Goal: Check status: Check status

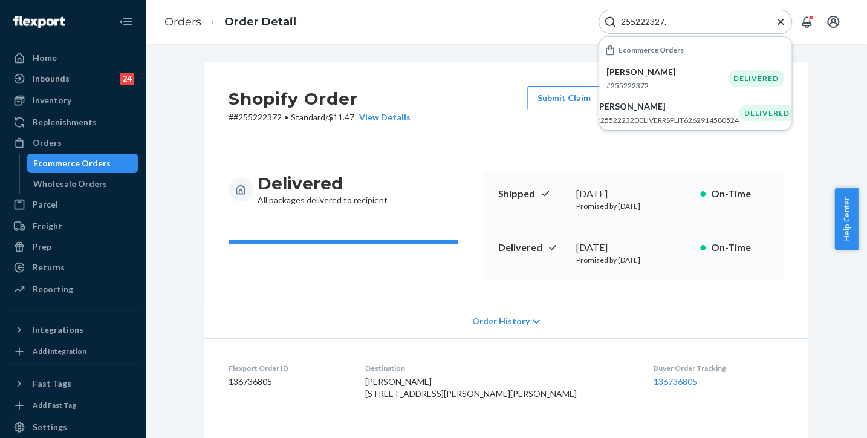
click at [780, 21] on icon "Close Search" at bounding box center [780, 21] width 6 height 6
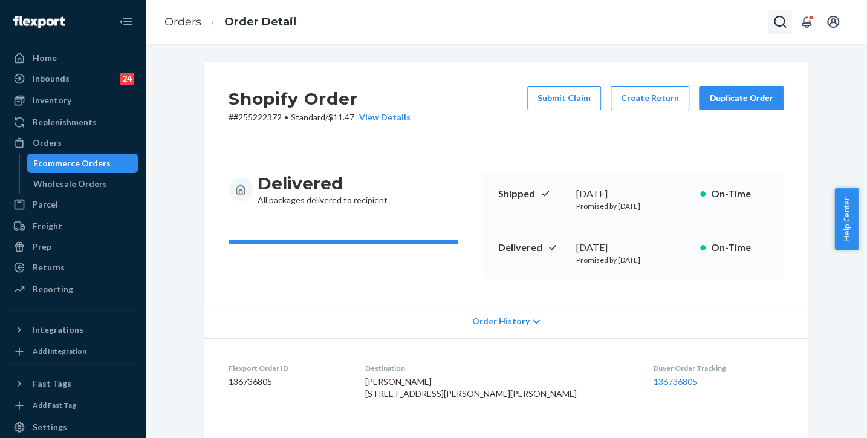
click at [780, 22] on icon "Open Search Box" at bounding box center [779, 22] width 15 height 15
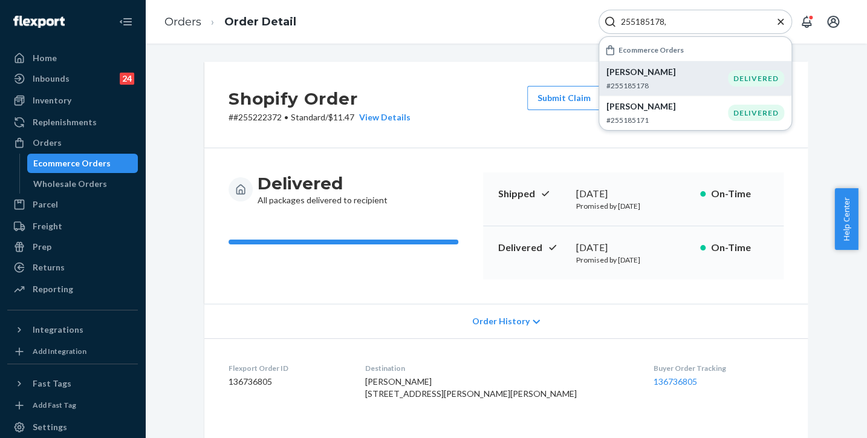
type input "255185178,"
click at [653, 82] on p "#255185178" at bounding box center [666, 85] width 121 height 10
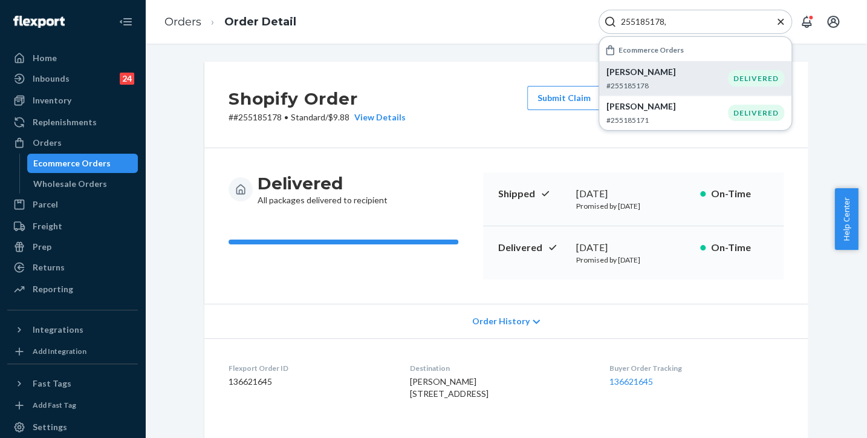
click at [781, 18] on icon "Close Search" at bounding box center [780, 22] width 12 height 12
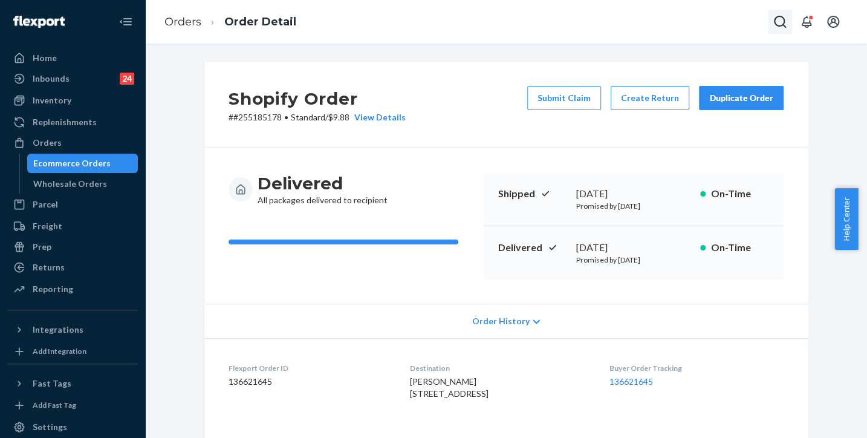
click at [783, 25] on icon "Open Search Box" at bounding box center [780, 22] width 12 height 12
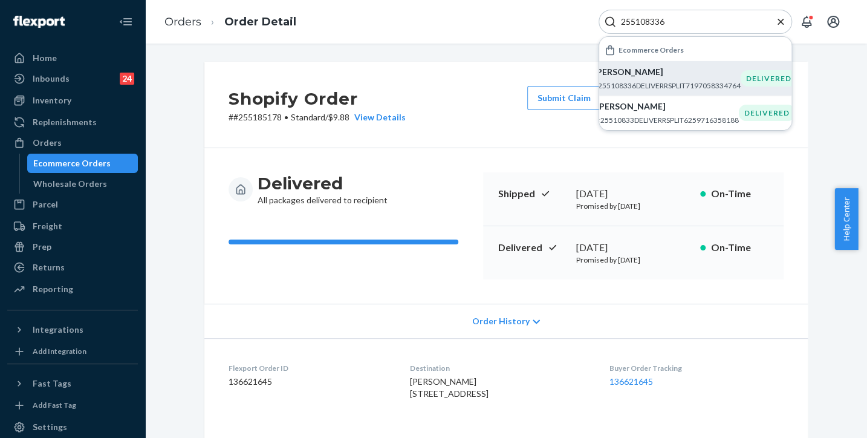
type input "255108336"
click at [651, 78] on div "[PERSON_NAME] #255108336DELIVERRSPLIT7197058334764" at bounding box center [667, 78] width 147 height 25
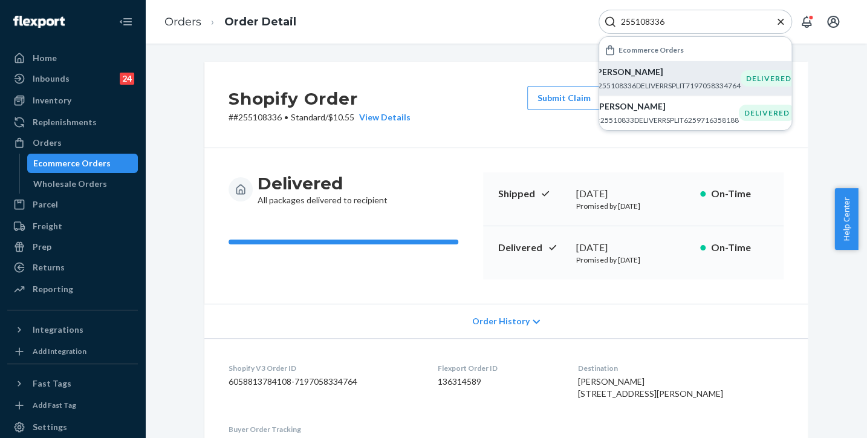
click at [777, 21] on icon "Close Search" at bounding box center [780, 22] width 12 height 12
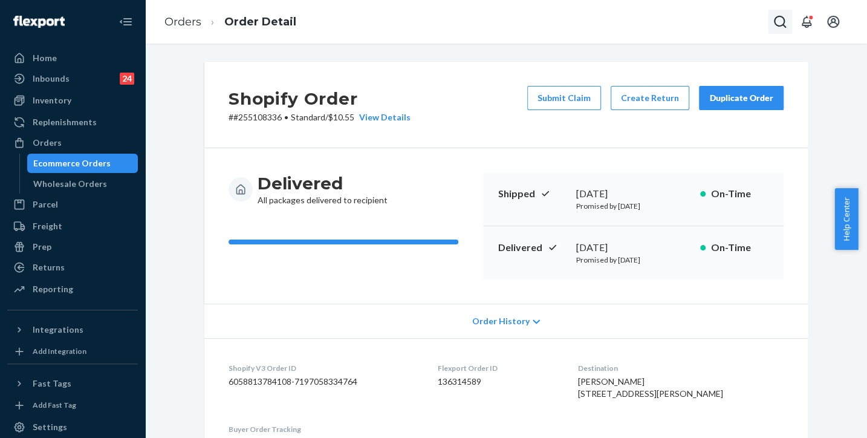
click at [777, 24] on icon "Open Search Box" at bounding box center [779, 22] width 15 height 15
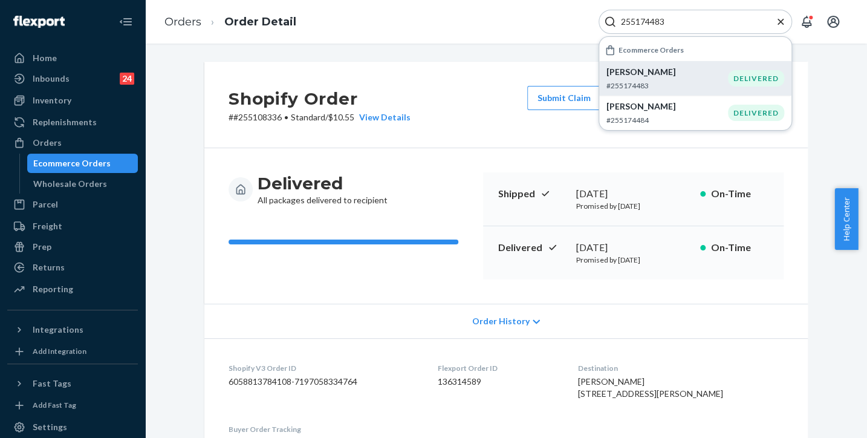
type input "255174483"
click at [648, 77] on p "[PERSON_NAME]" at bounding box center [666, 72] width 121 height 12
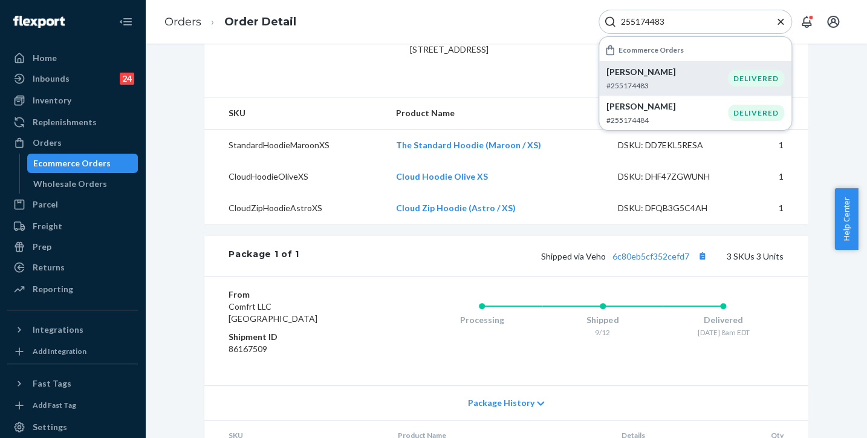
scroll to position [307, 0]
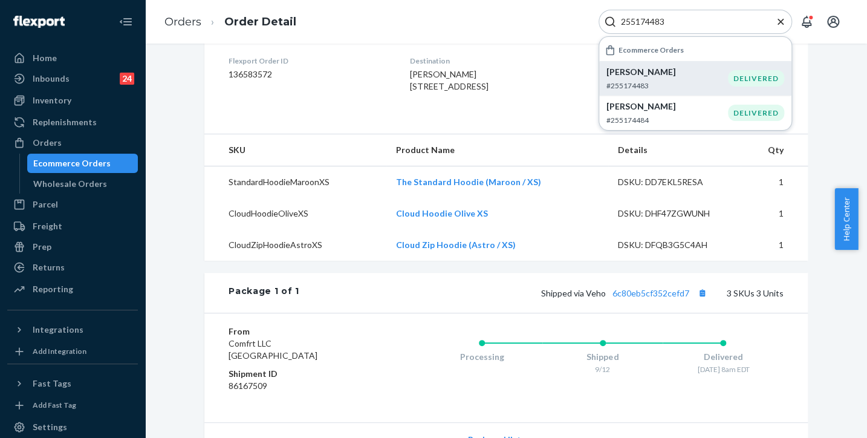
click at [783, 20] on icon "Close Search" at bounding box center [780, 22] width 12 height 12
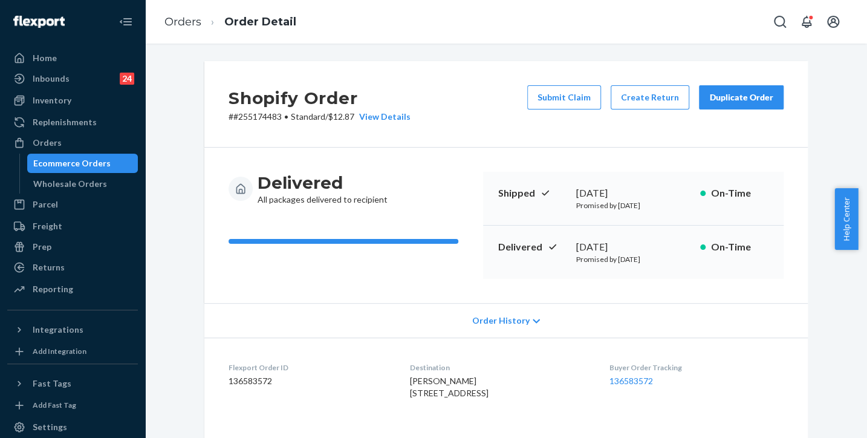
scroll to position [0, 0]
click at [781, 25] on icon "Open Search Box" at bounding box center [780, 22] width 12 height 12
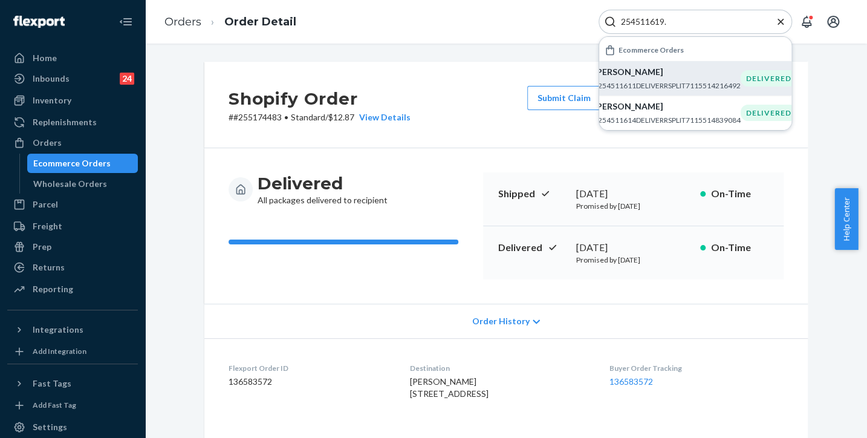
type input "254511619."
click at [633, 74] on p "[PERSON_NAME]" at bounding box center [667, 72] width 147 height 12
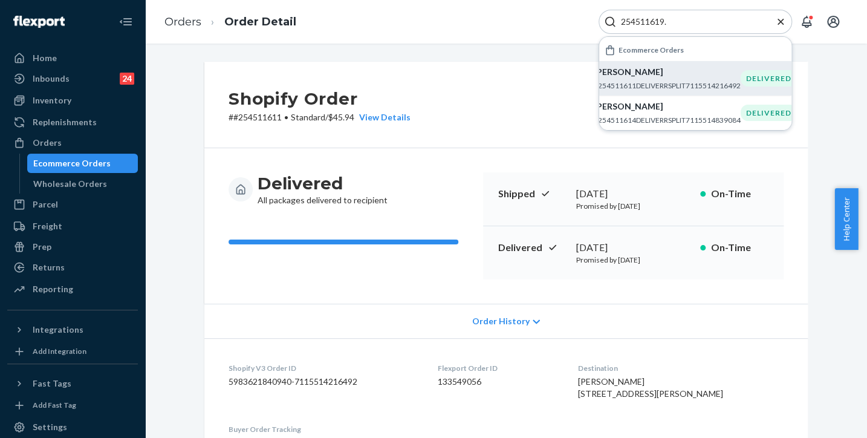
drag, startPoint x: 464, startPoint y: 25, endPoint x: 438, endPoint y: 68, distance: 50.2
click at [463, 26] on div "Orders Order Detail 254511619. Ecommerce Orders [PERSON_NAME] #254511611DELIVER…" at bounding box center [506, 22] width 722 height 44
click at [637, 84] on p "#254511611DELIVERRSPLIT7115514216492" at bounding box center [667, 85] width 147 height 10
click at [652, 82] on p "#254511611DELIVERRSPLIT7115514216492" at bounding box center [667, 85] width 147 height 10
click at [633, 75] on p "[PERSON_NAME]" at bounding box center [667, 72] width 147 height 12
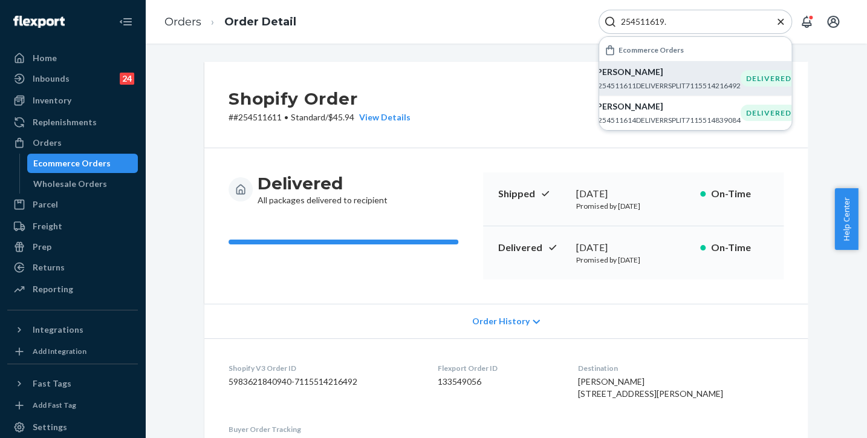
click at [514, 33] on div "Orders Order Detail 254511619. Ecommerce Orders [PERSON_NAME] #254511611DELIVER…" at bounding box center [506, 22] width 722 height 44
click at [751, 82] on div "DELIVERED" at bounding box center [768, 78] width 56 height 16
click at [780, 20] on icon "Close Search" at bounding box center [780, 22] width 12 height 12
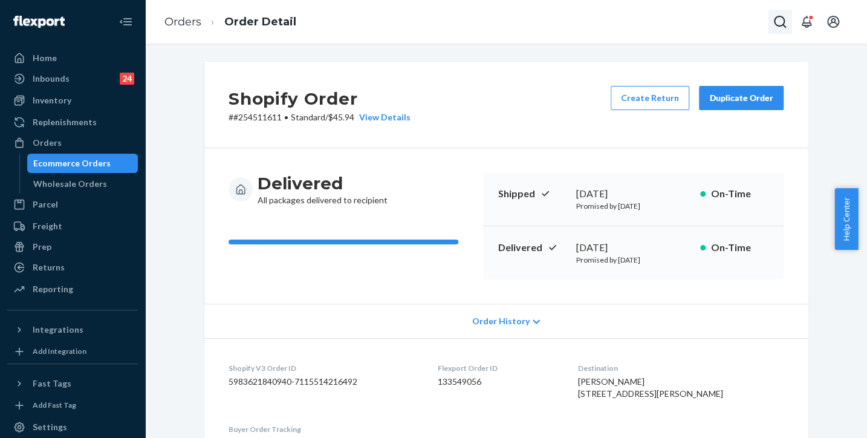
click at [786, 27] on icon "Open Search Box" at bounding box center [779, 22] width 15 height 15
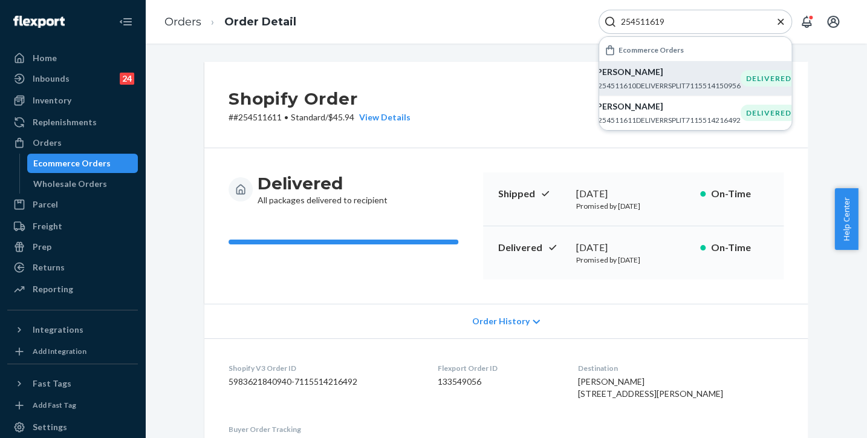
type input "254511619"
click at [641, 79] on div "[PERSON_NAME] #254511610DELIVERRSPLIT7115514150956" at bounding box center [667, 78] width 147 height 25
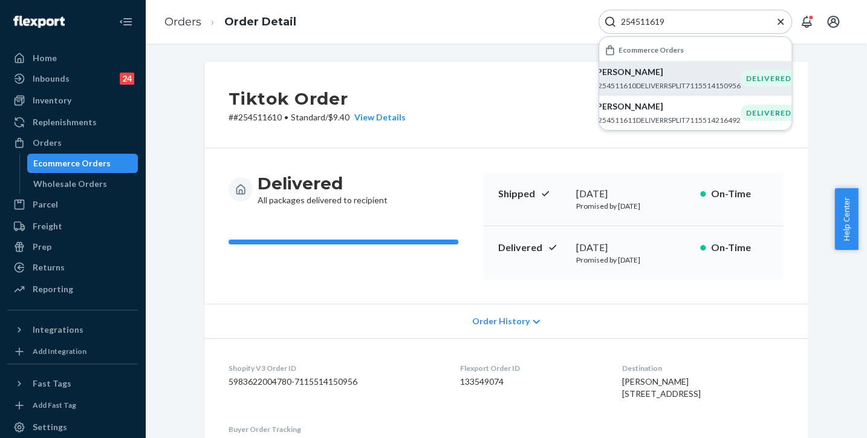
click at [542, 11] on div "Orders Order Detail 254511619 Ecommerce Orders [PERSON_NAME] #254511610DELIVERR…" at bounding box center [506, 22] width 722 height 44
click at [779, 21] on icon "Close Search" at bounding box center [780, 21] width 6 height 6
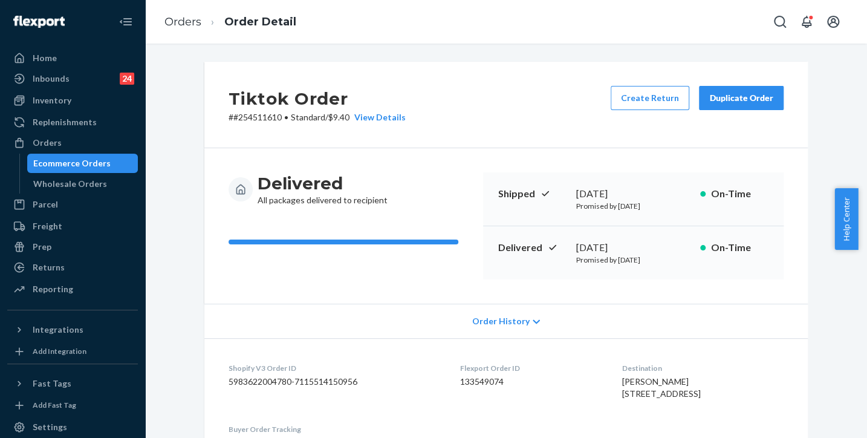
click at [524, 11] on div "Orders Order Detail" at bounding box center [506, 22] width 722 height 44
click at [781, 26] on icon "Open Search Box" at bounding box center [780, 22] width 12 height 12
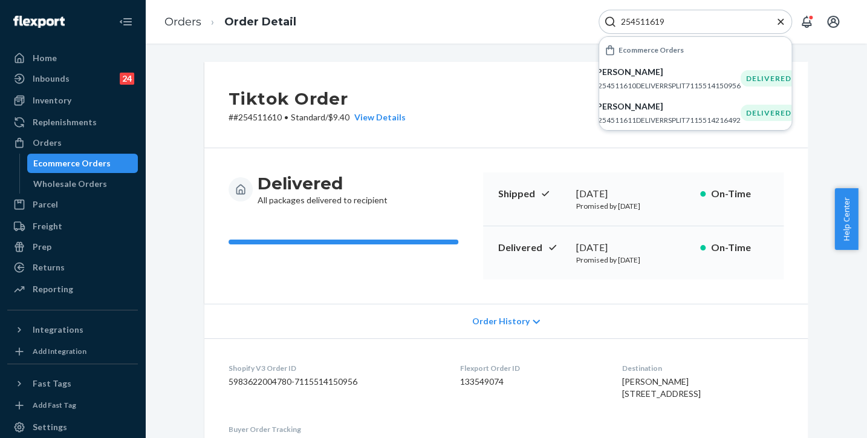
drag, startPoint x: 728, startPoint y: 23, endPoint x: 563, endPoint y: 13, distance: 165.3
click at [565, 12] on div "Orders Order Detail 254511619 Ecommerce Orders [PERSON_NAME] #254511610DELIVERR…" at bounding box center [506, 22] width 722 height 44
paste input "5163843"
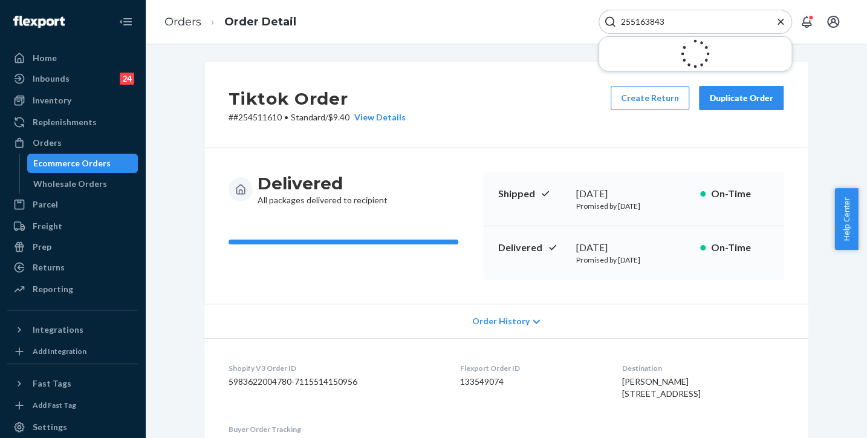
type input "255163843"
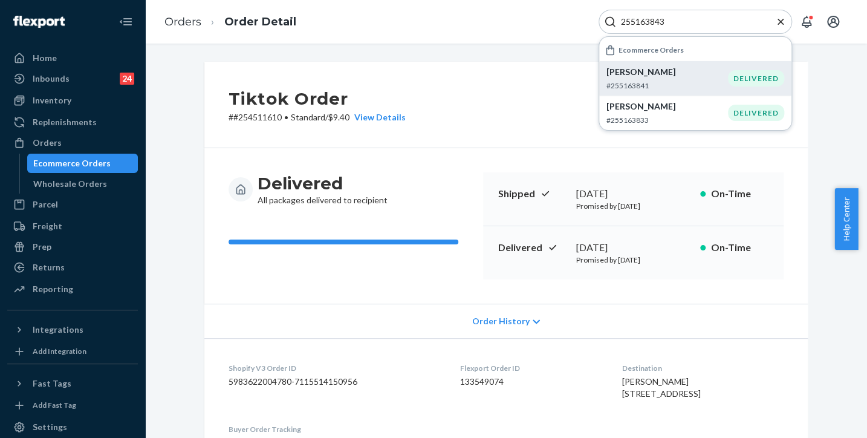
click at [647, 78] on div "[PERSON_NAME] #255163841" at bounding box center [666, 78] width 121 height 25
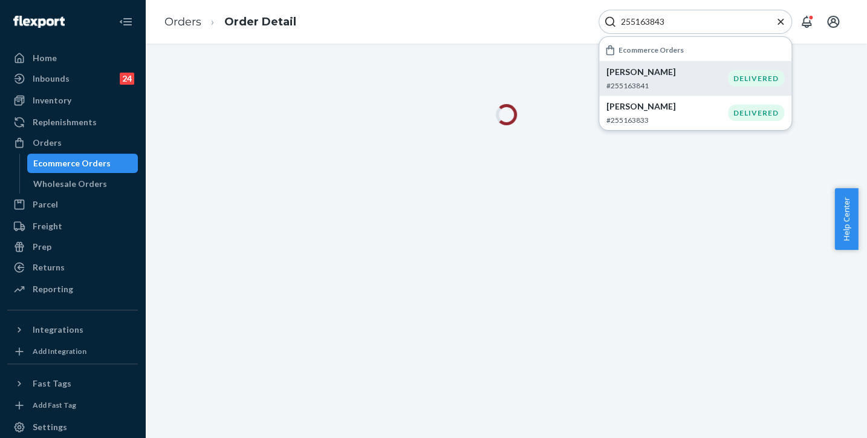
click at [781, 20] on icon "Close Search" at bounding box center [780, 21] width 6 height 6
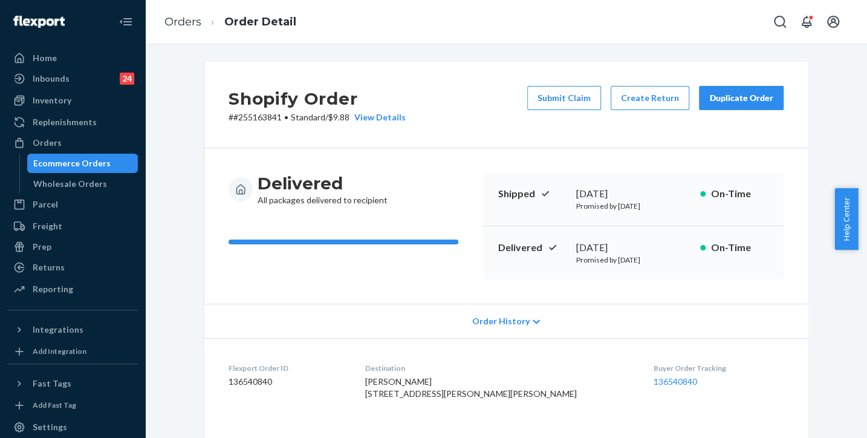
click at [459, 26] on div "Orders Order Detail" at bounding box center [506, 22] width 722 height 44
click at [781, 21] on icon "Open Search Box" at bounding box center [779, 22] width 15 height 15
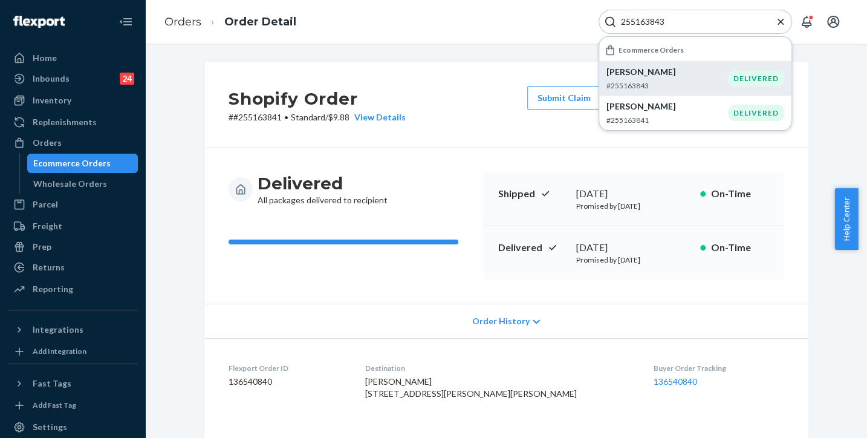
type input "255163843"
click at [729, 85] on li "[PERSON_NAME] #255163843 DELIVERED" at bounding box center [695, 78] width 192 height 34
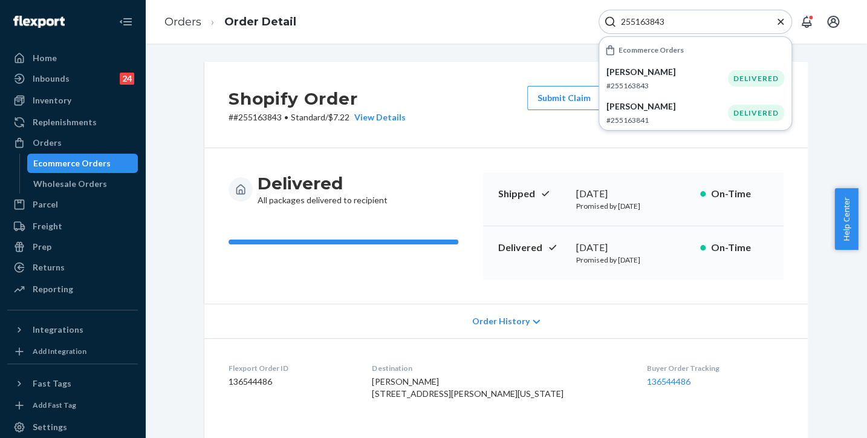
click at [488, 28] on div "Orders Order Detail 255163843 Ecommerce Orders [PERSON_NAME] #255163843 DELIVER…" at bounding box center [506, 22] width 722 height 44
click at [389, 115] on div "View Details" at bounding box center [377, 117] width 56 height 12
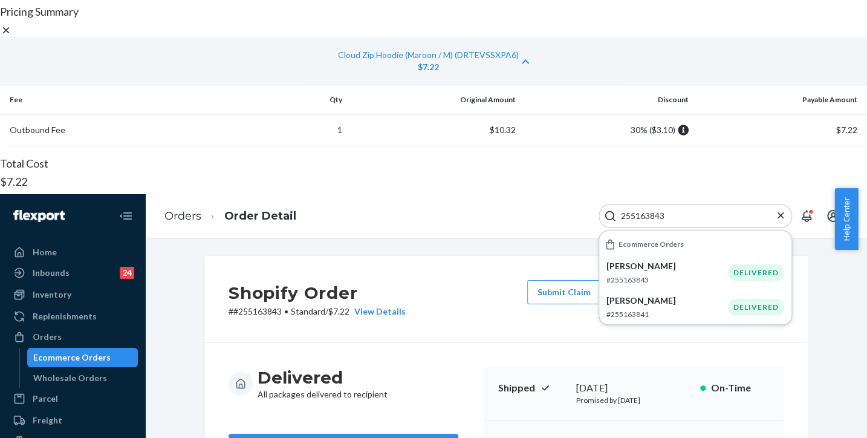
click at [12, 36] on icon at bounding box center [6, 30] width 12 height 12
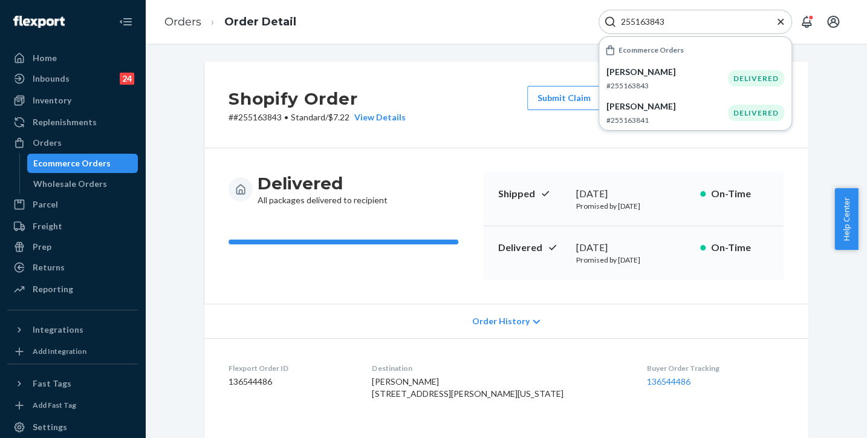
click at [520, 16] on div "Orders Order Detail 255163843 Ecommerce Orders [PERSON_NAME] #255163843 DELIVER…" at bounding box center [506, 22] width 722 height 44
click at [783, 22] on icon "Close Search" at bounding box center [780, 22] width 12 height 12
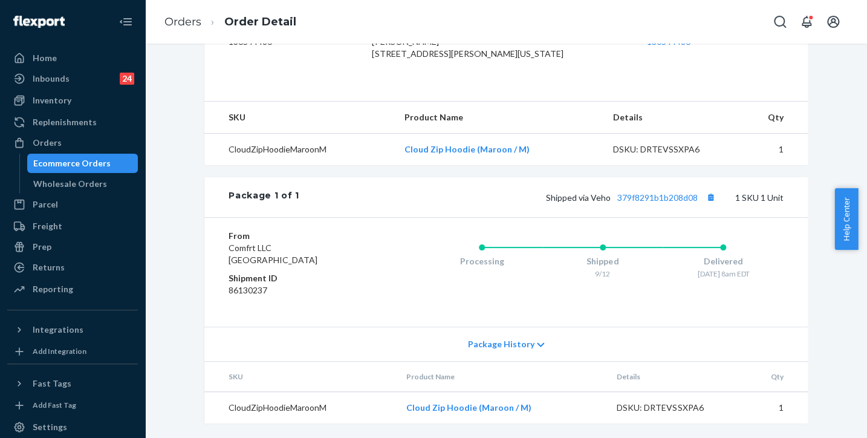
scroll to position [363, 0]
click at [488, 348] on span "Package History" at bounding box center [500, 344] width 66 height 12
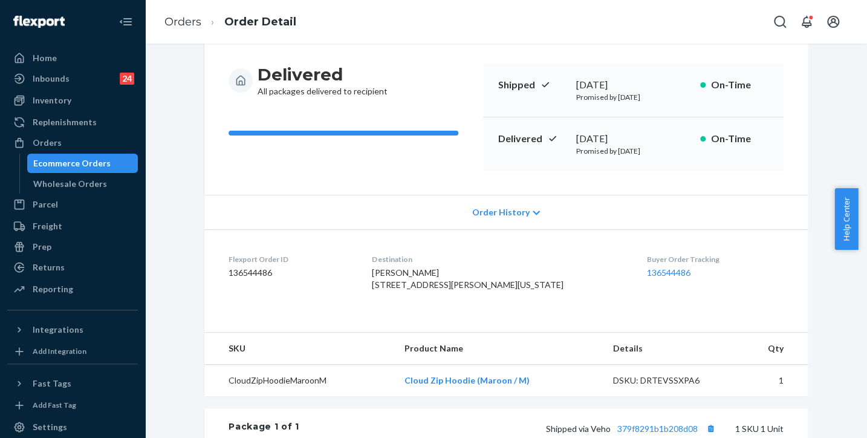
scroll to position [0, 0]
